Goal: Transaction & Acquisition: Purchase product/service

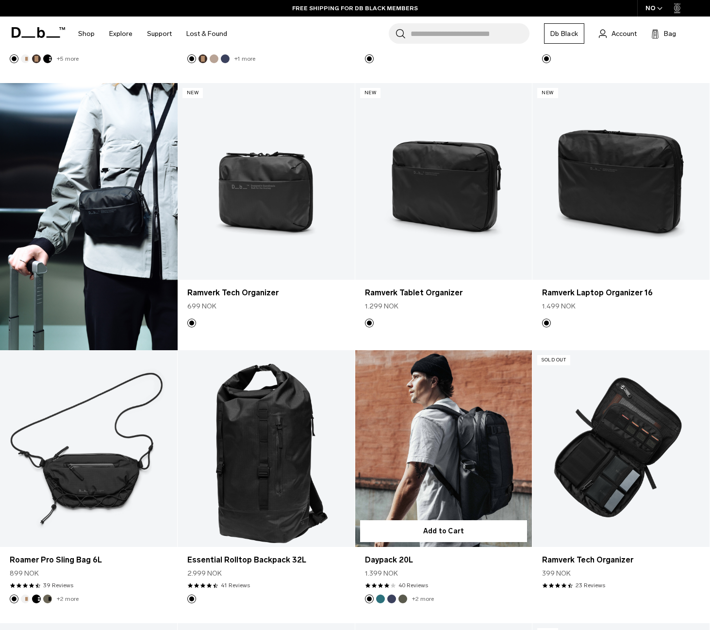
scroll to position [2622, 0]
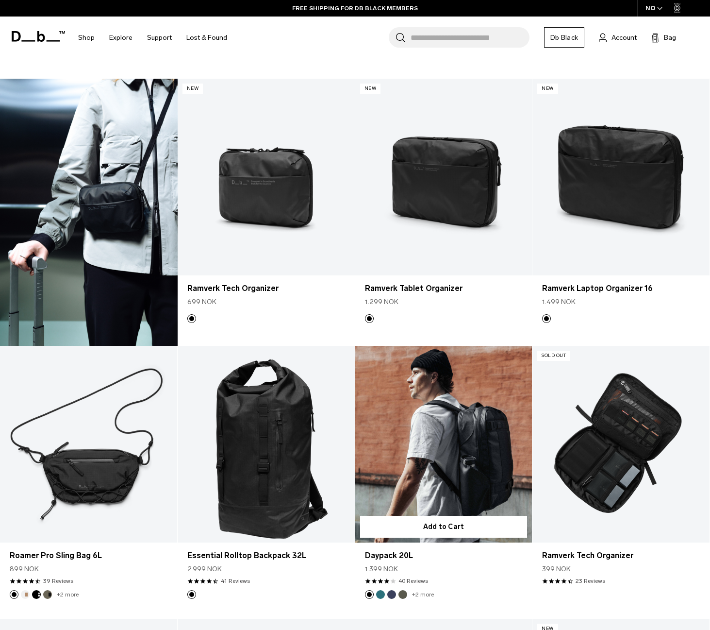
click at [456, 403] on link "Daypack 20L" at bounding box center [443, 444] width 177 height 197
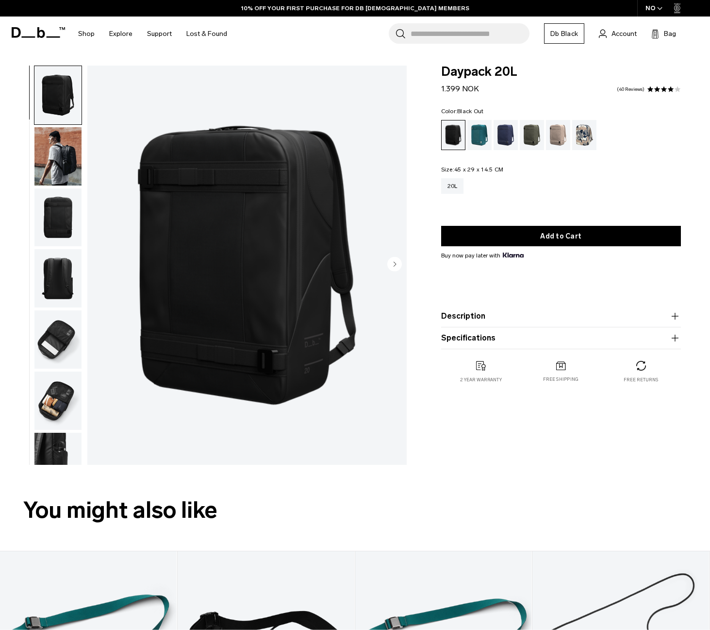
click at [52, 394] on img "button" at bounding box center [57, 400] width 47 height 58
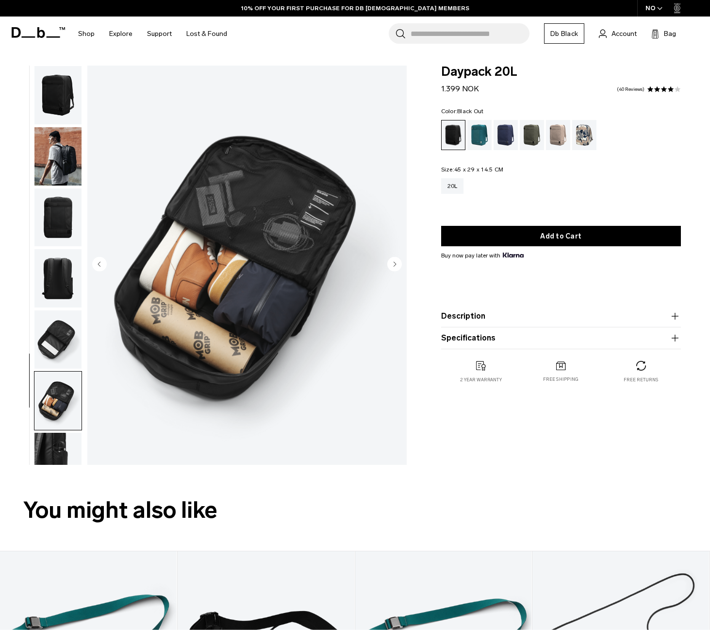
scroll to position [26, 0]
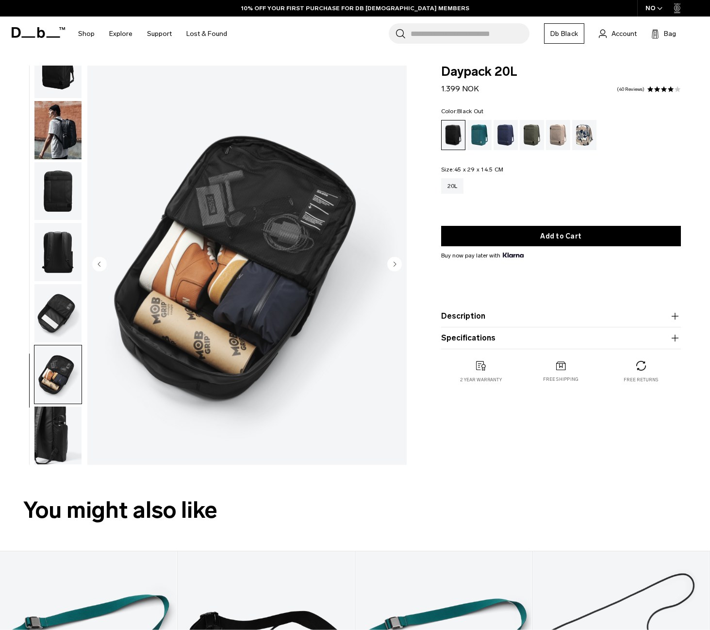
click at [65, 306] on img "button" at bounding box center [57, 313] width 47 height 58
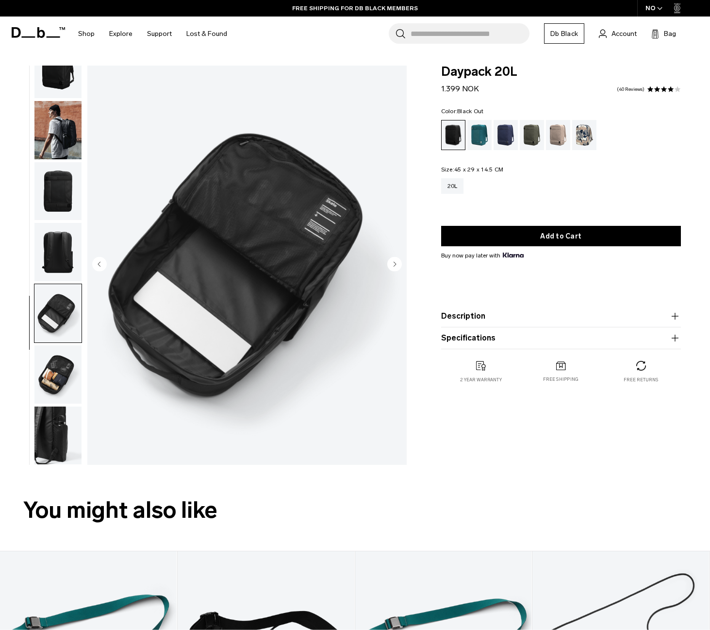
click at [66, 236] on img "button" at bounding box center [57, 252] width 47 height 58
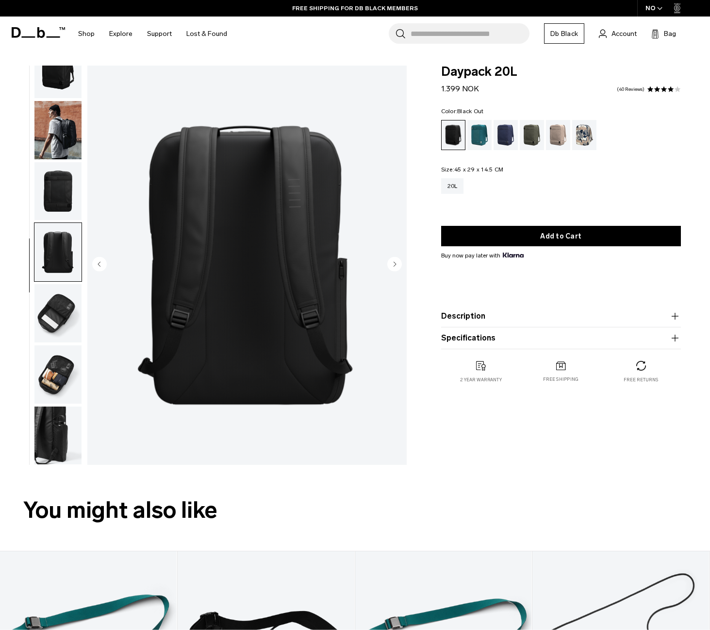
click at [58, 202] on img "button" at bounding box center [57, 191] width 47 height 58
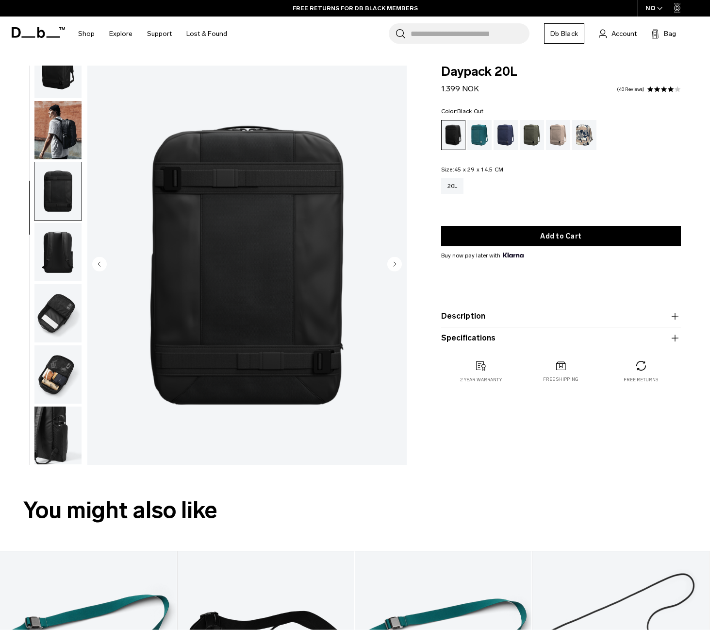
scroll to position [0, 0]
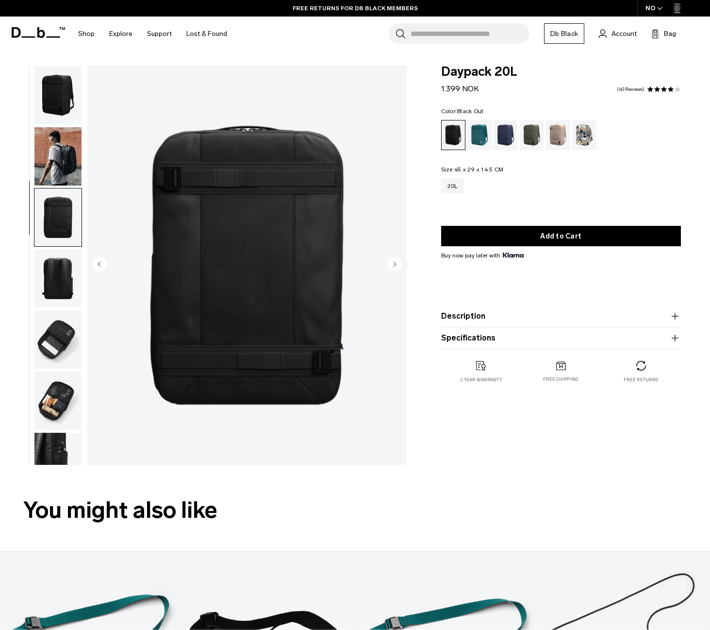
click at [54, 112] on img "button" at bounding box center [57, 95] width 47 height 58
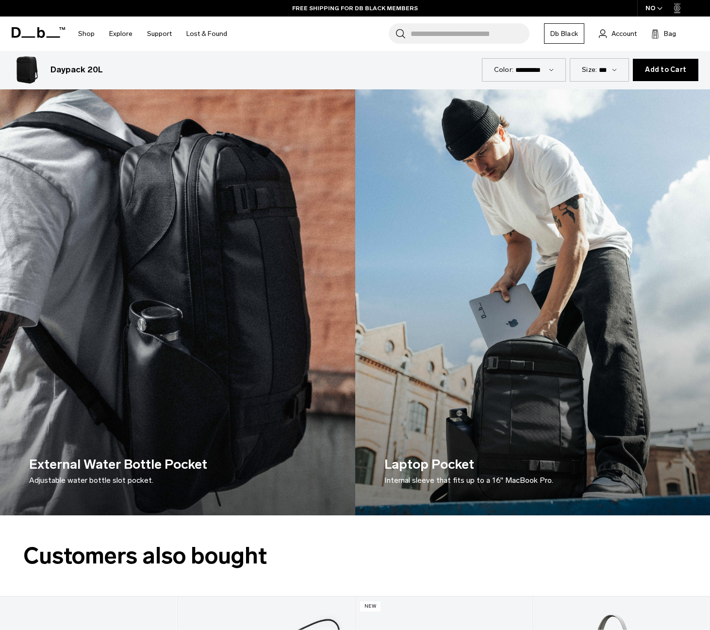
scroll to position [1554, 0]
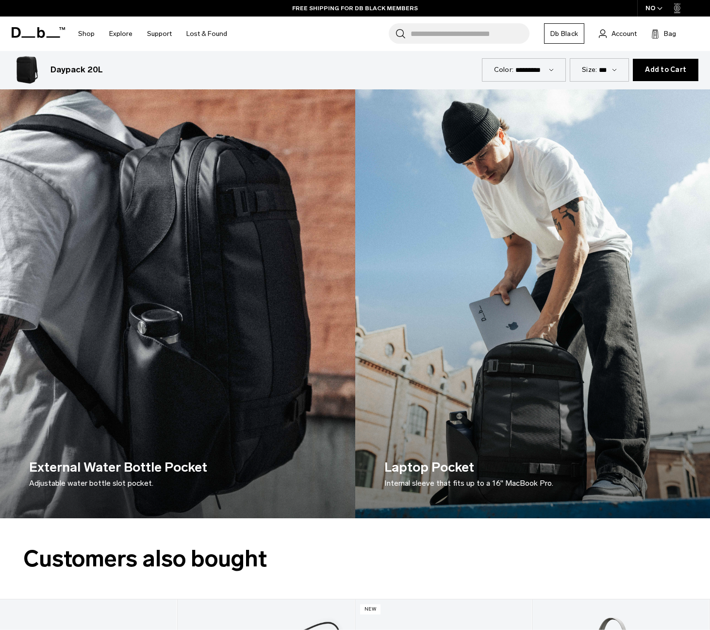
click at [222, 370] on img at bounding box center [177, 299] width 355 height 437
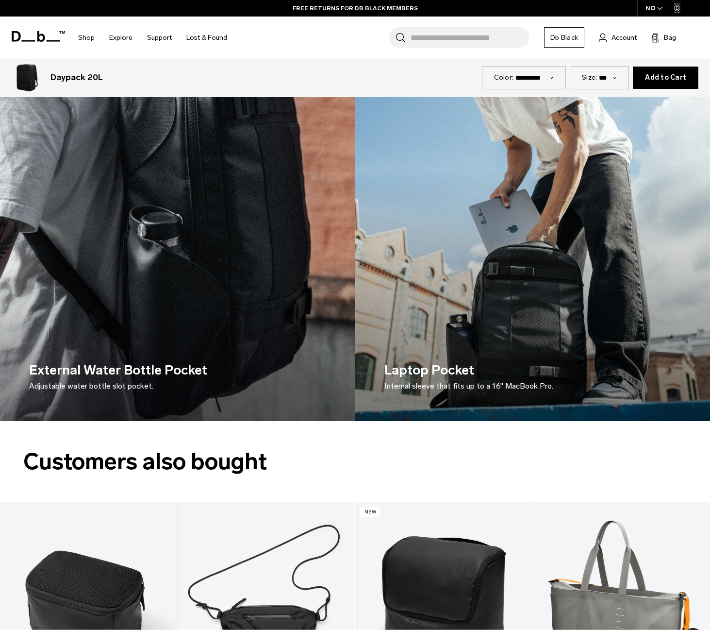
click at [497, 370] on h3 "Laptop Pocket Internal sleeve that fits up to a 16" MacBook Pro." at bounding box center [469, 376] width 169 height 32
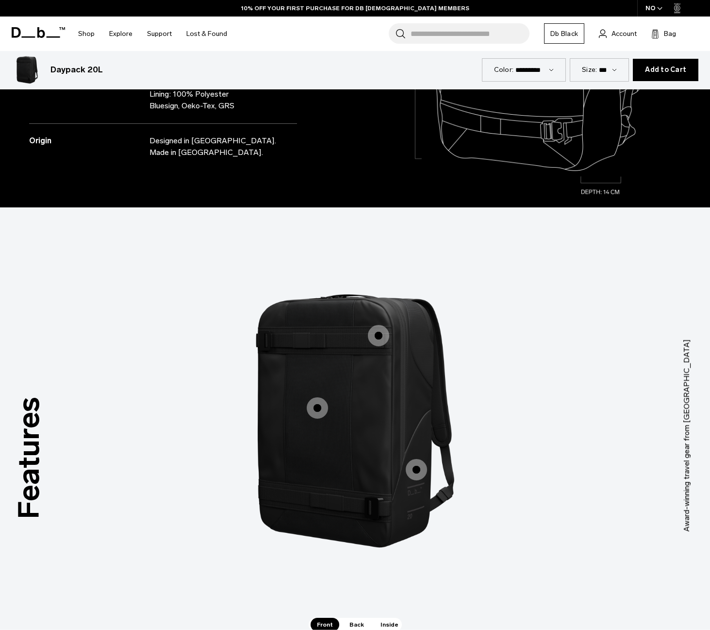
scroll to position [971, 0]
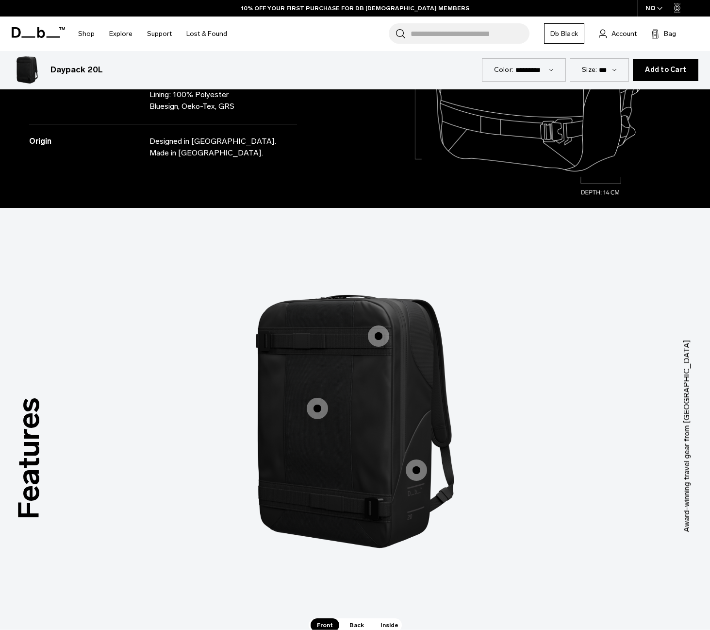
click at [344, 461] on img "1 / 3" at bounding box center [355, 421] width 291 height 363
click at [320, 408] on span "1 / 3" at bounding box center [317, 408] width 21 height 21
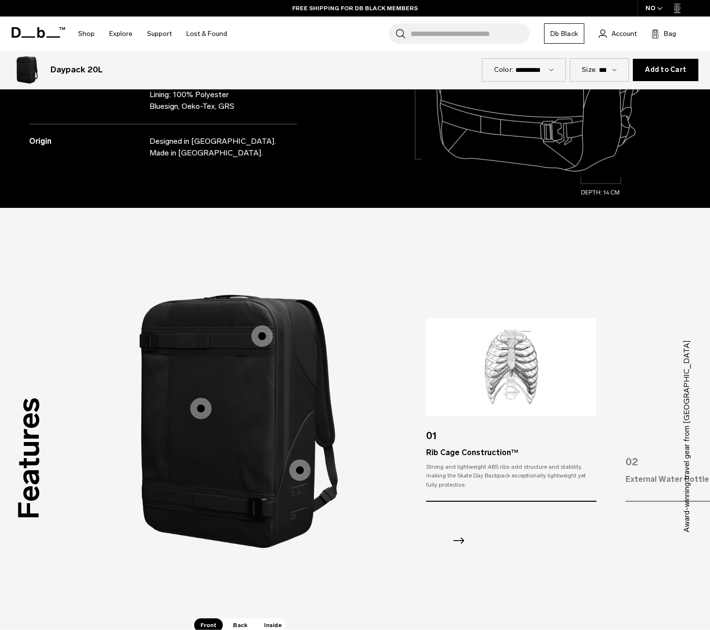
click at [301, 472] on span "1 / 3" at bounding box center [299, 469] width 21 height 21
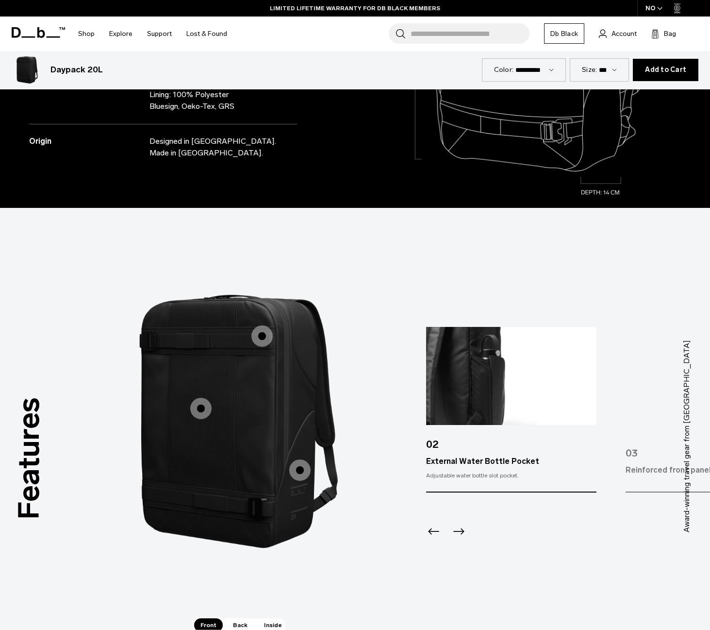
click at [265, 338] on span "1 / 3" at bounding box center [262, 335] width 21 height 21
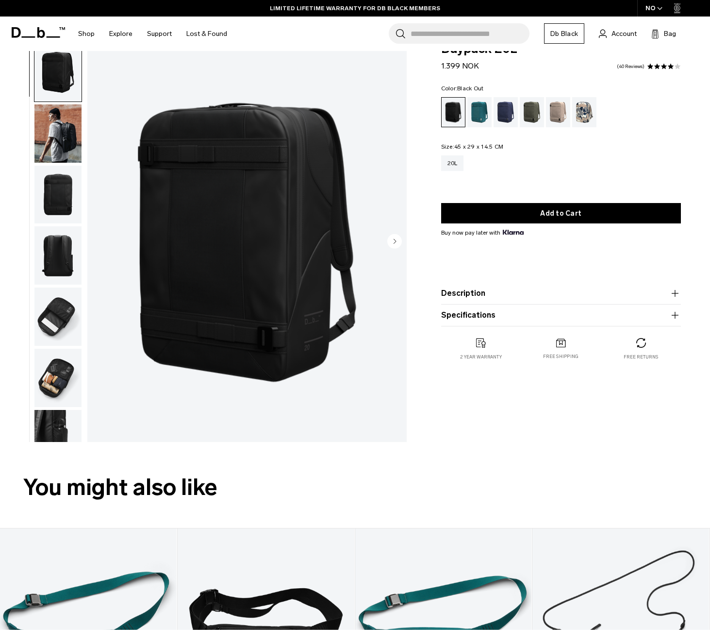
scroll to position [0, 0]
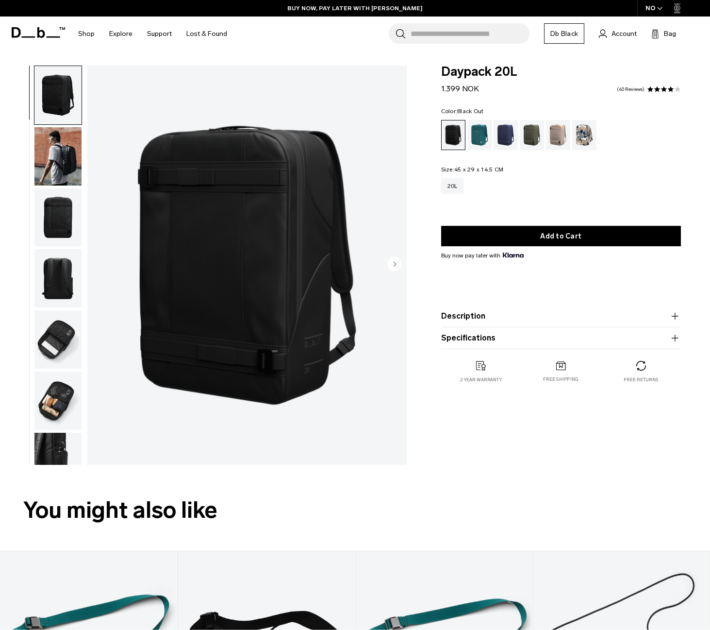
click at [61, 158] on img "button" at bounding box center [57, 156] width 47 height 58
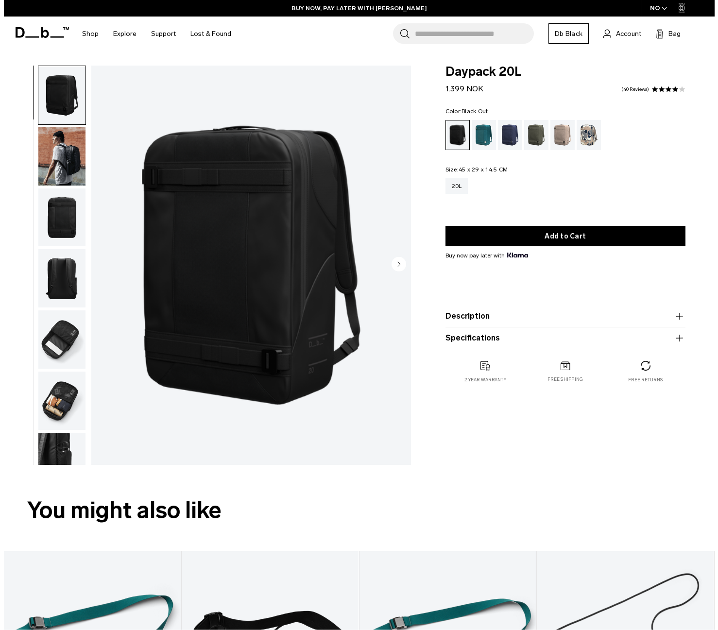
scroll to position [26, 0]
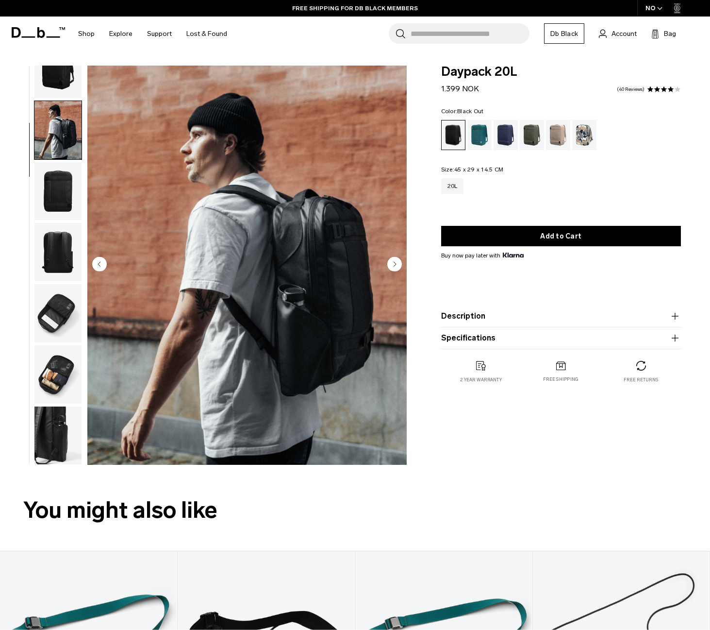
click at [398, 261] on circle "Next slide" at bounding box center [394, 264] width 15 height 15
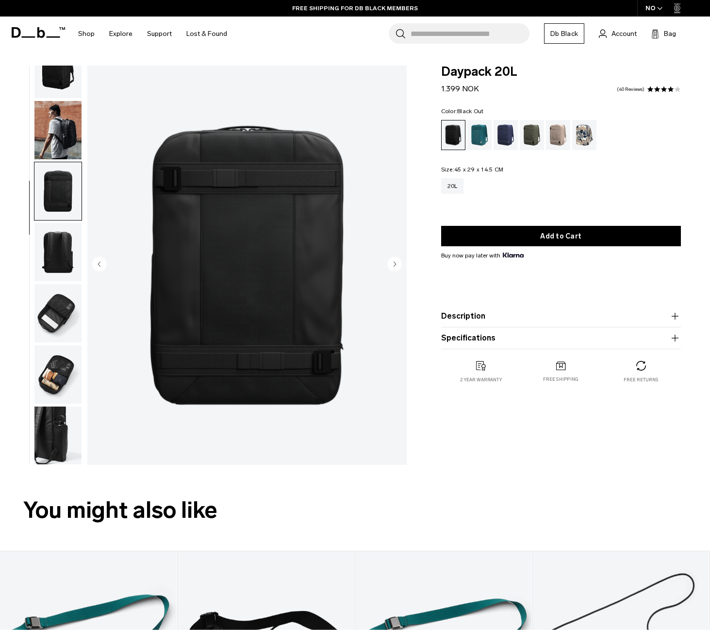
click at [398, 261] on circle "Next slide" at bounding box center [394, 264] width 15 height 15
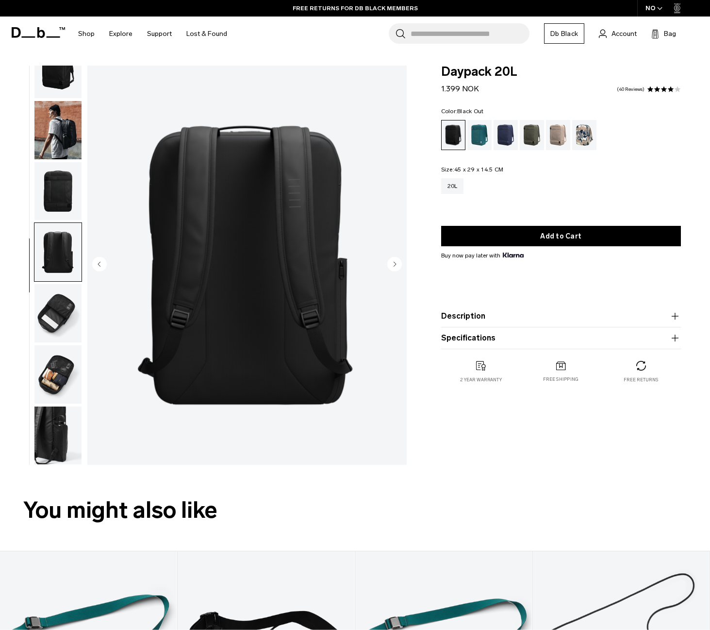
click at [398, 261] on circle "Next slide" at bounding box center [394, 264] width 15 height 15
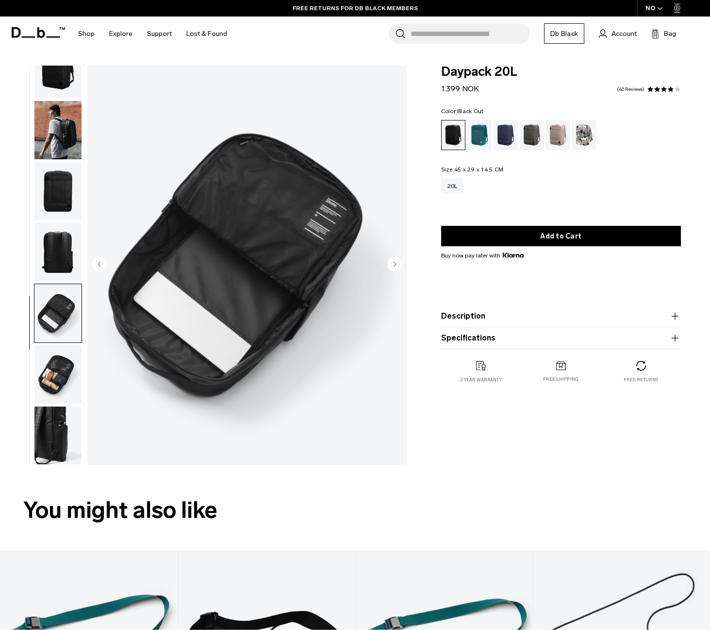
click at [398, 261] on circle "Next slide" at bounding box center [394, 264] width 15 height 15
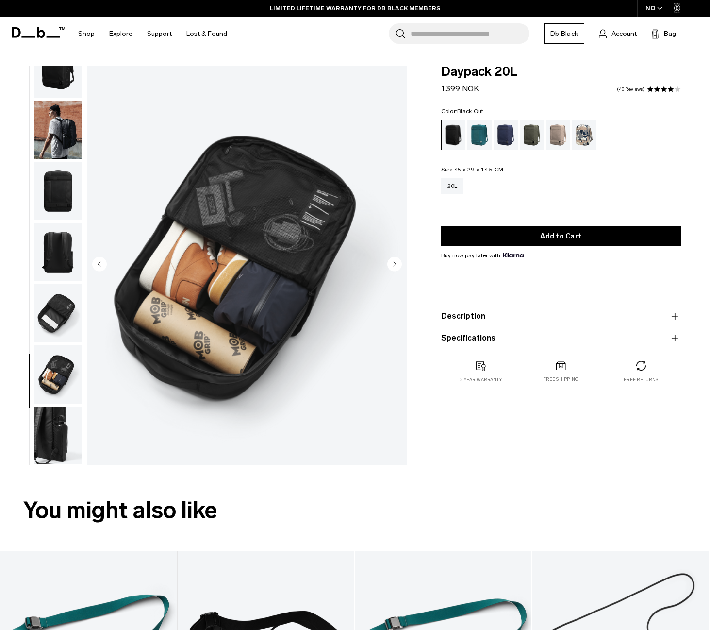
click at [398, 261] on circle "Next slide" at bounding box center [394, 264] width 15 height 15
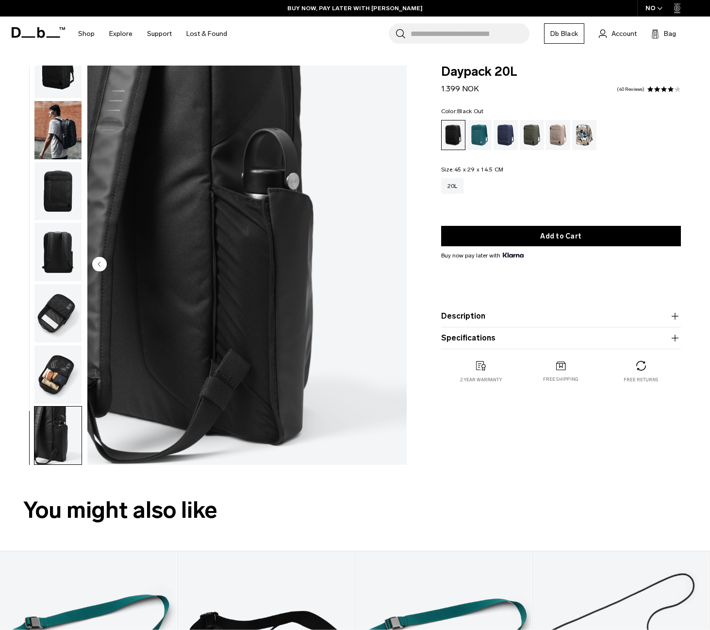
click at [398, 261] on img "7 / 7" at bounding box center [246, 265] width 319 height 399
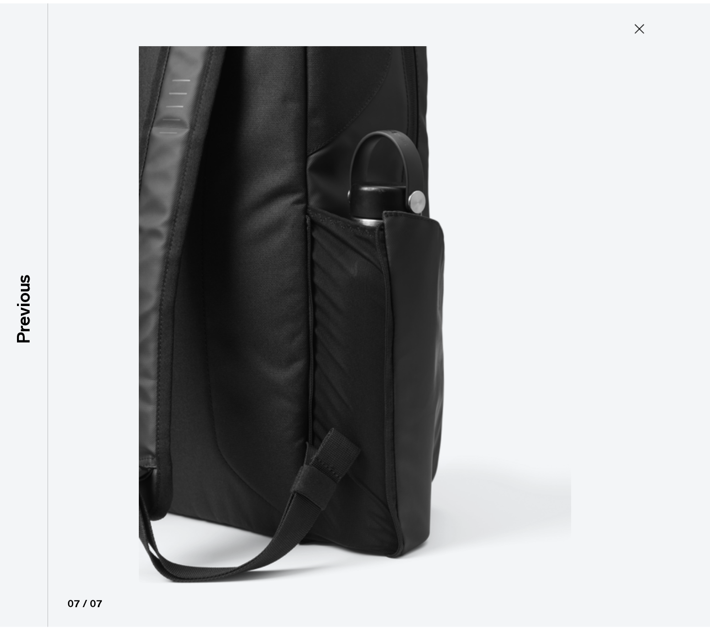
scroll to position [21, 0]
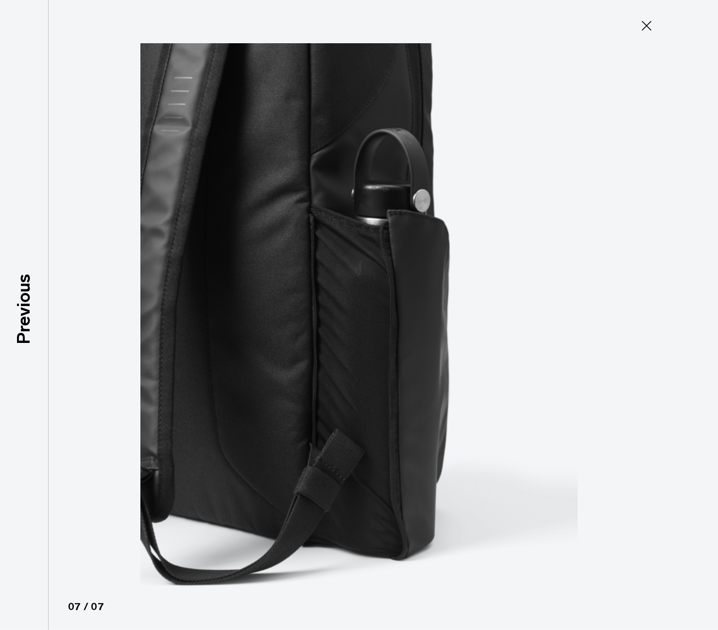
click at [398, 261] on img at bounding box center [358, 315] width 437 height 630
click at [391, 273] on img at bounding box center [358, 315] width 437 height 630
click at [646, 26] on icon at bounding box center [646, 26] width 10 height 10
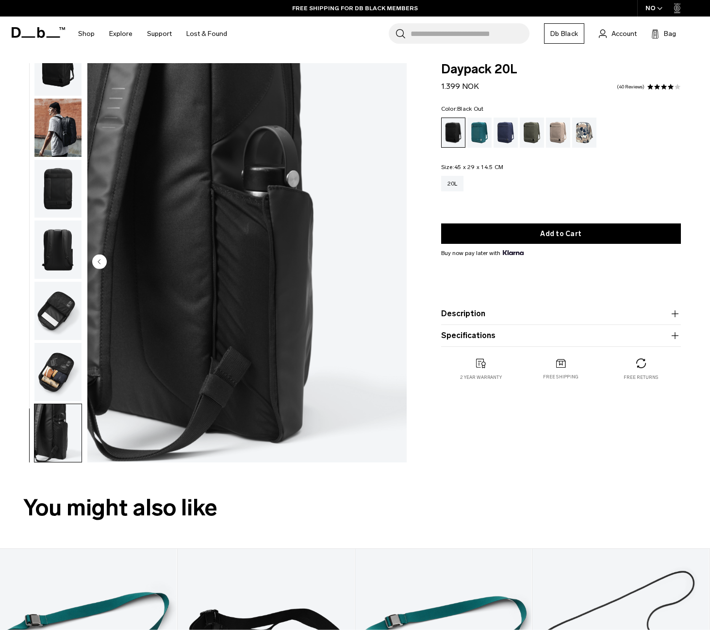
scroll to position [0, 0]
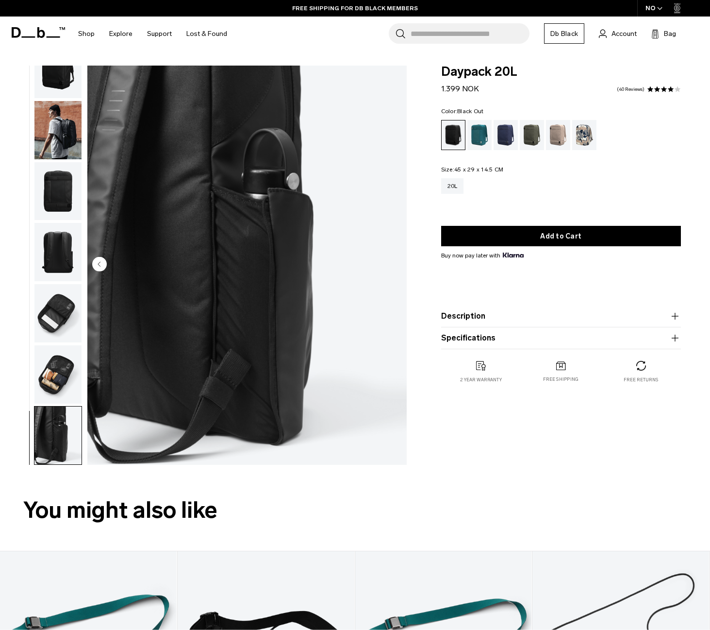
click at [64, 134] on img "button" at bounding box center [57, 130] width 47 height 58
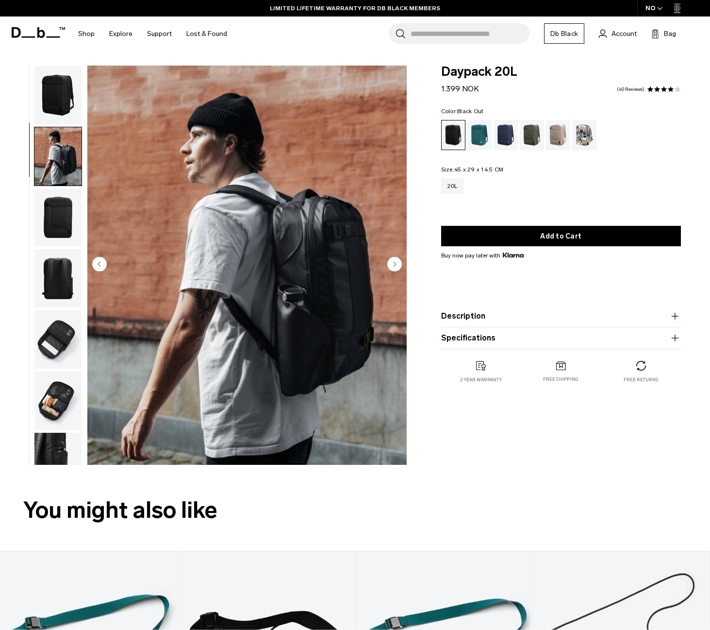
click at [63, 106] on img "button" at bounding box center [57, 95] width 47 height 58
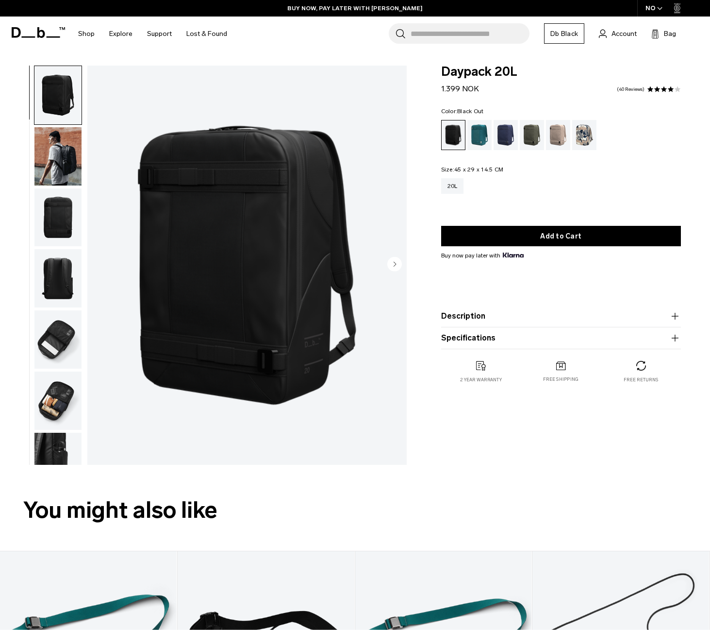
click at [63, 154] on img "button" at bounding box center [57, 156] width 47 height 58
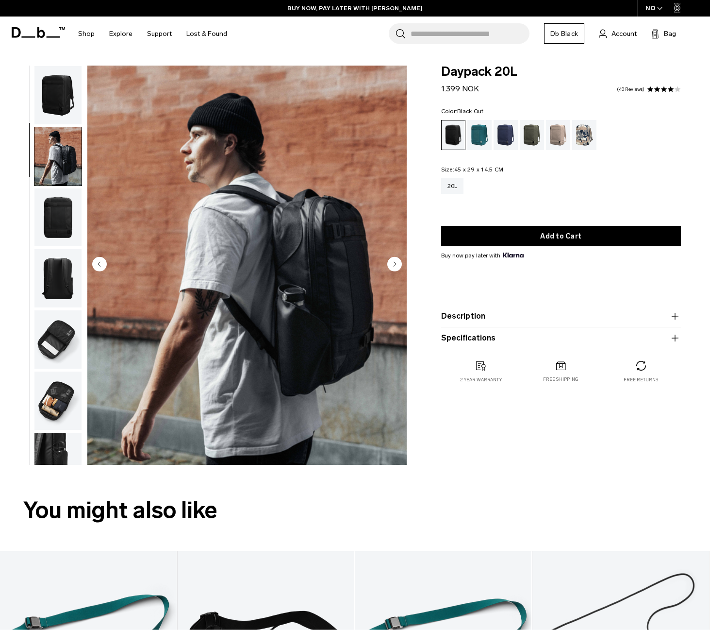
scroll to position [26, 0]
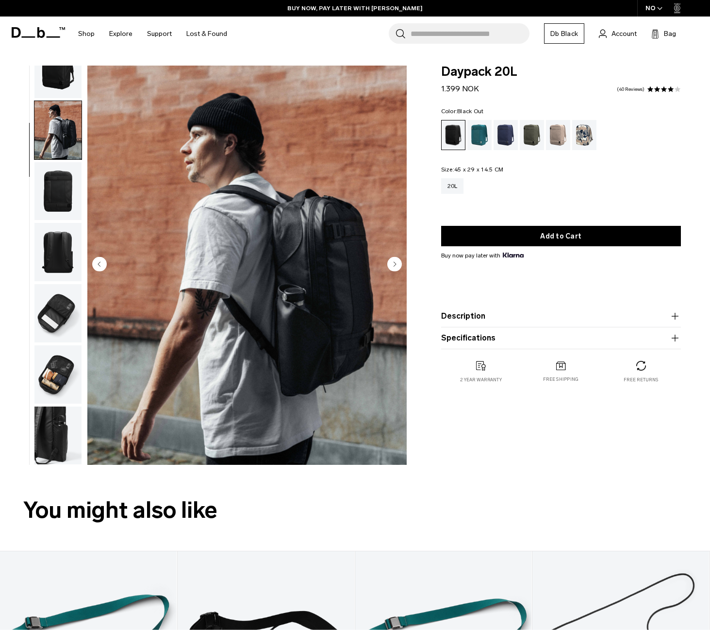
click at [65, 176] on img "button" at bounding box center [57, 191] width 47 height 58
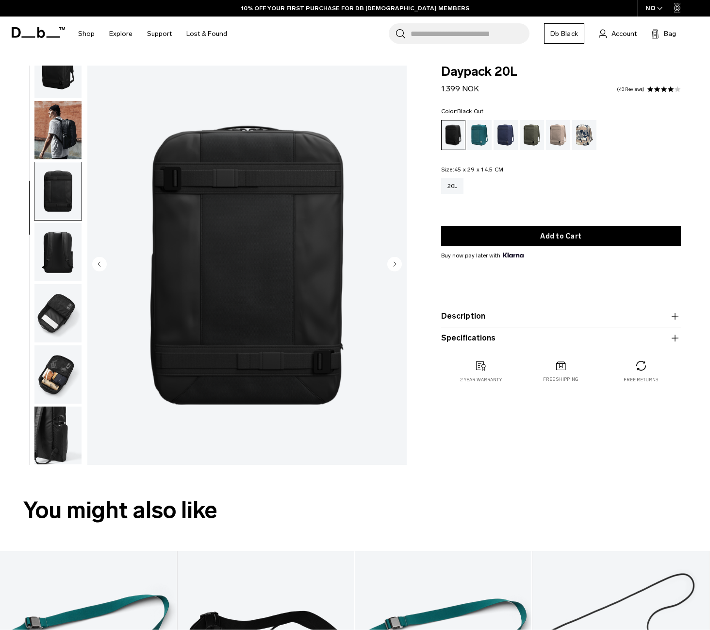
click at [67, 308] on img "button" at bounding box center [57, 313] width 47 height 58
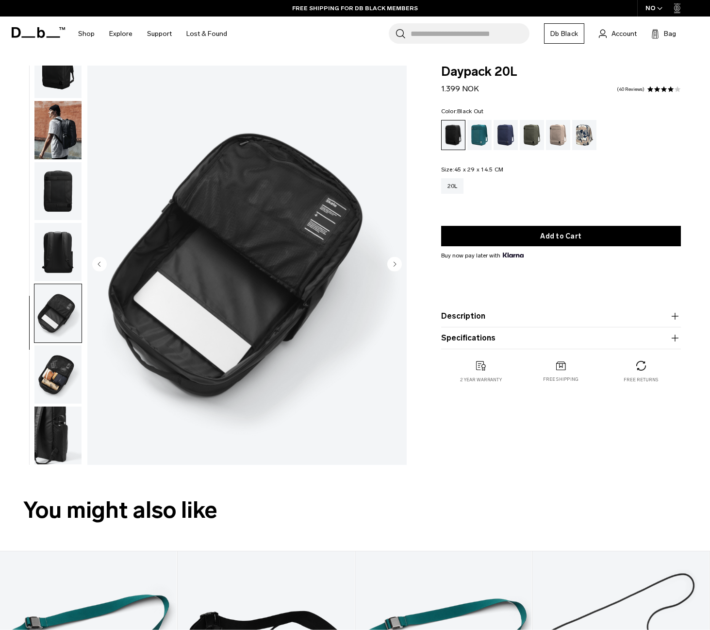
click at [520, 339] on button "Specifications" at bounding box center [561, 338] width 240 height 12
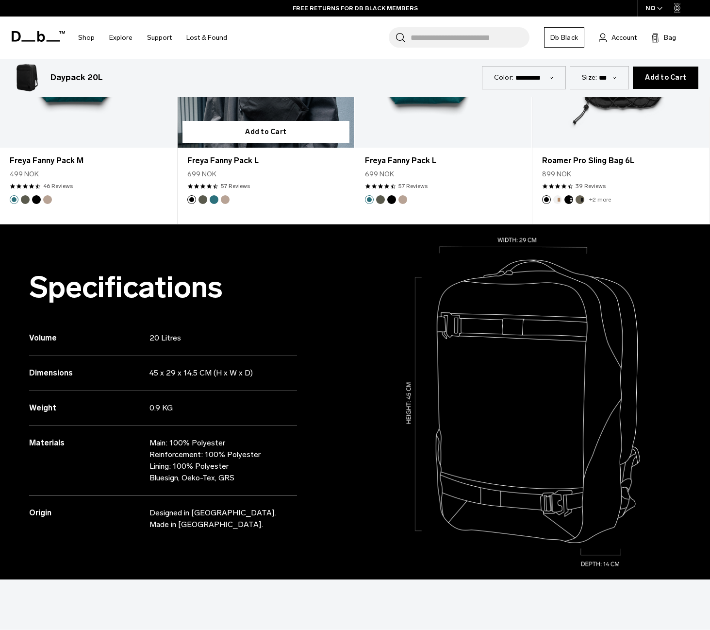
scroll to position [777, 0]
